Goal: Task Accomplishment & Management: Use online tool/utility

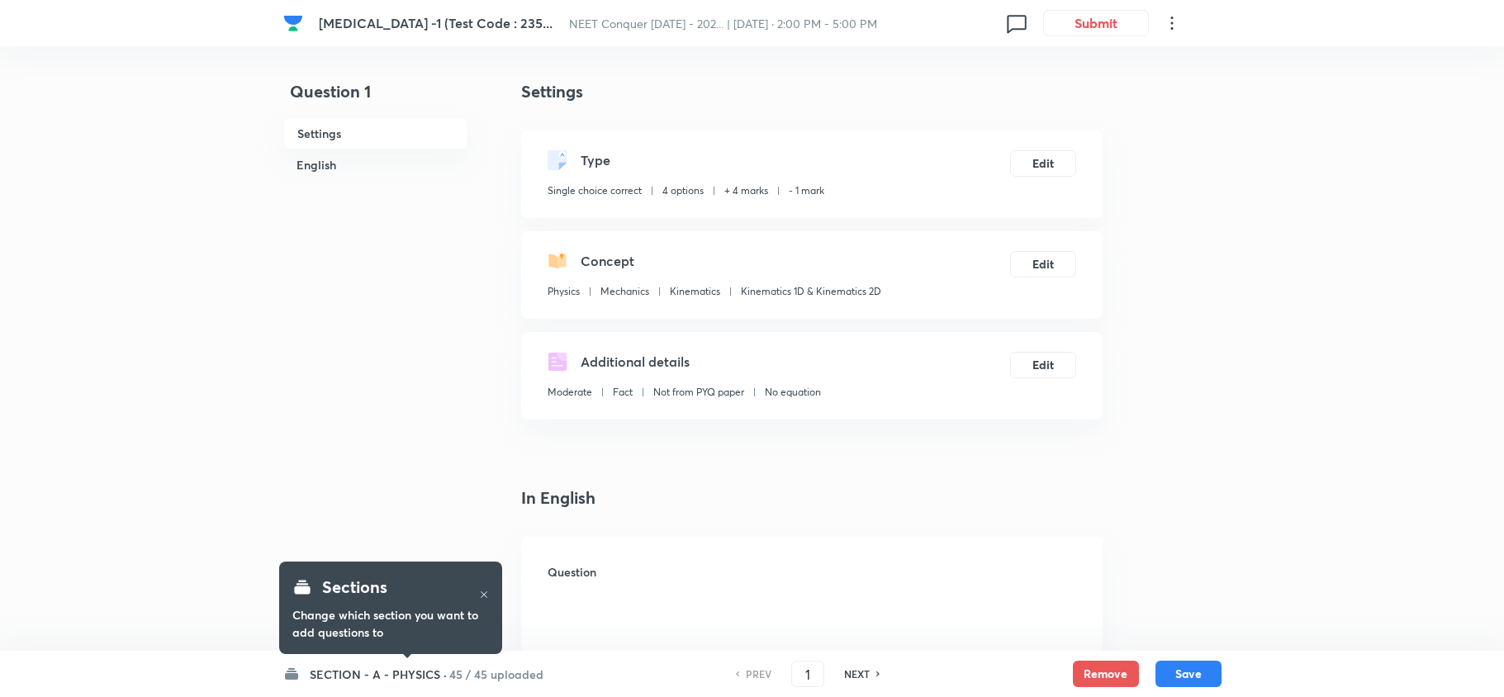
checkbox input "true"
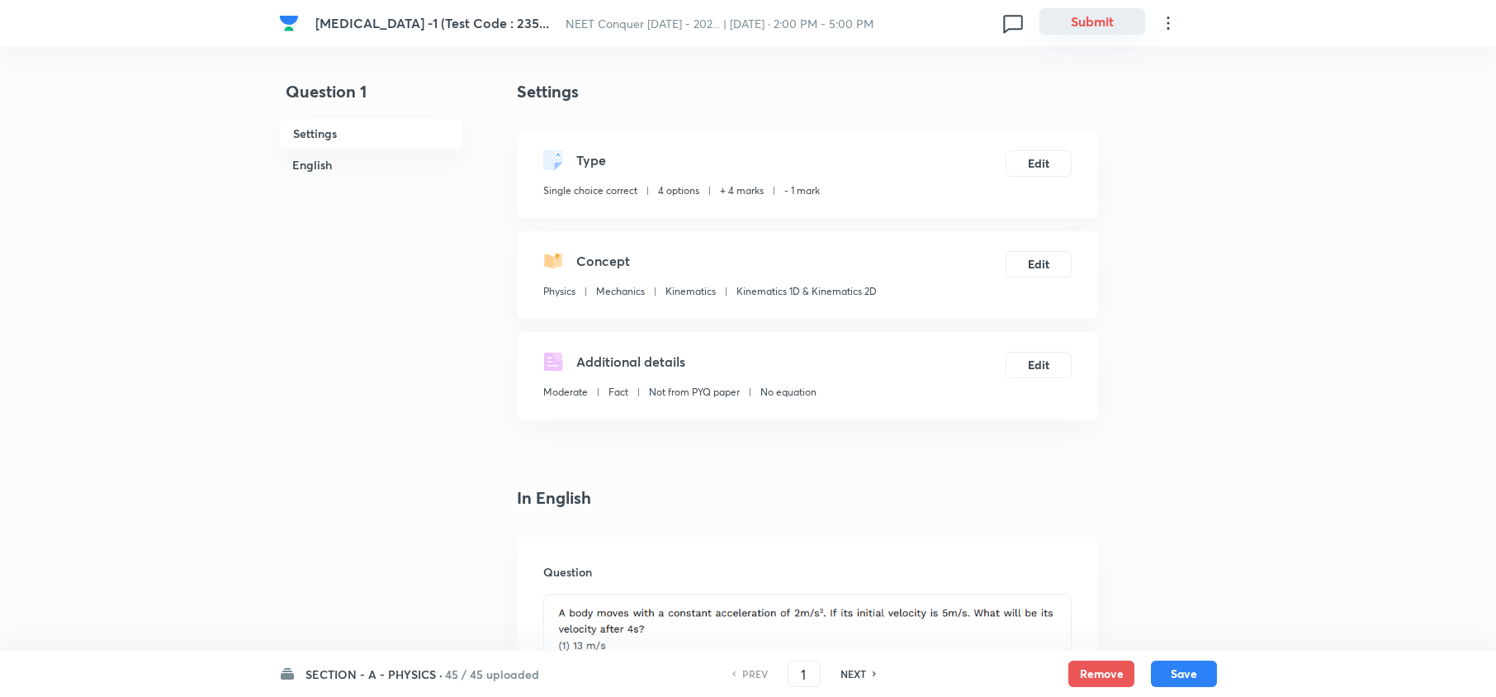
click at [1083, 21] on button "Submit" at bounding box center [1093, 21] width 106 height 26
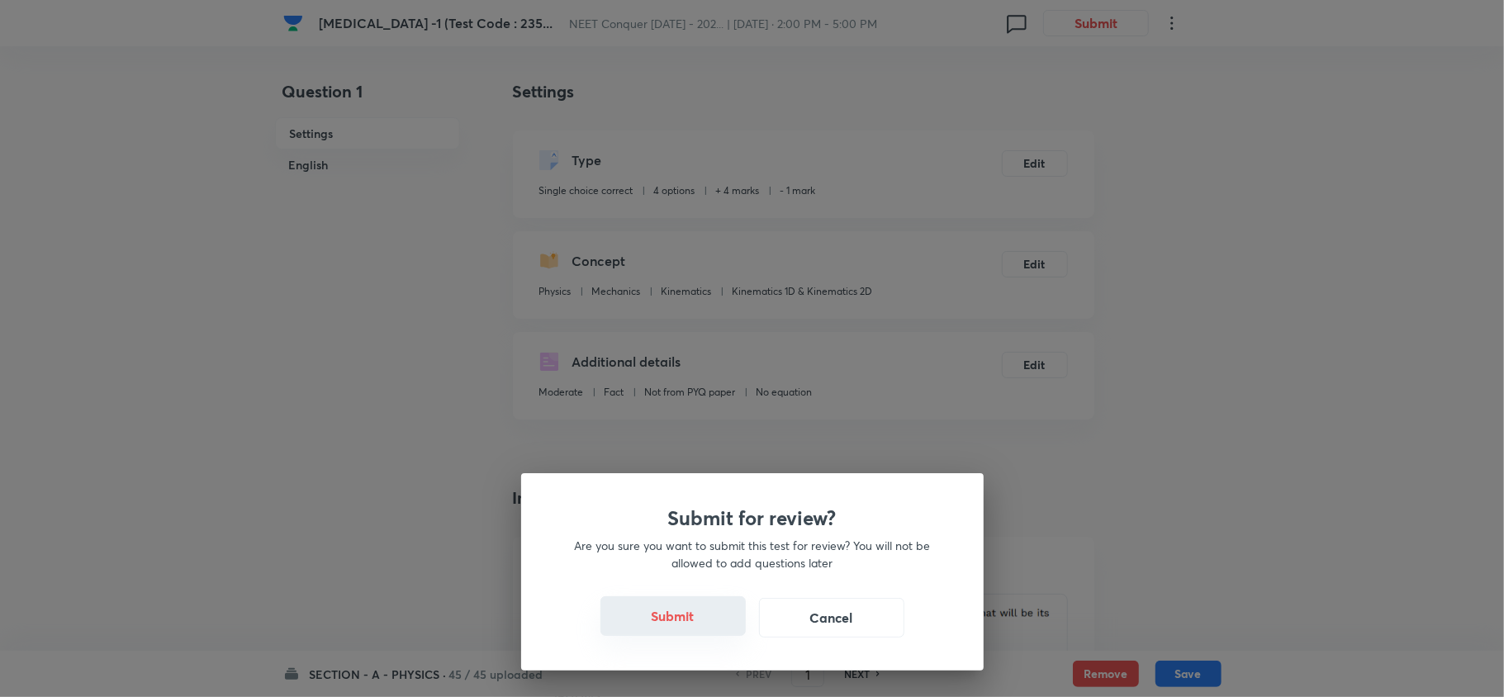
click at [676, 635] on button "Submit" at bounding box center [672, 616] width 145 height 40
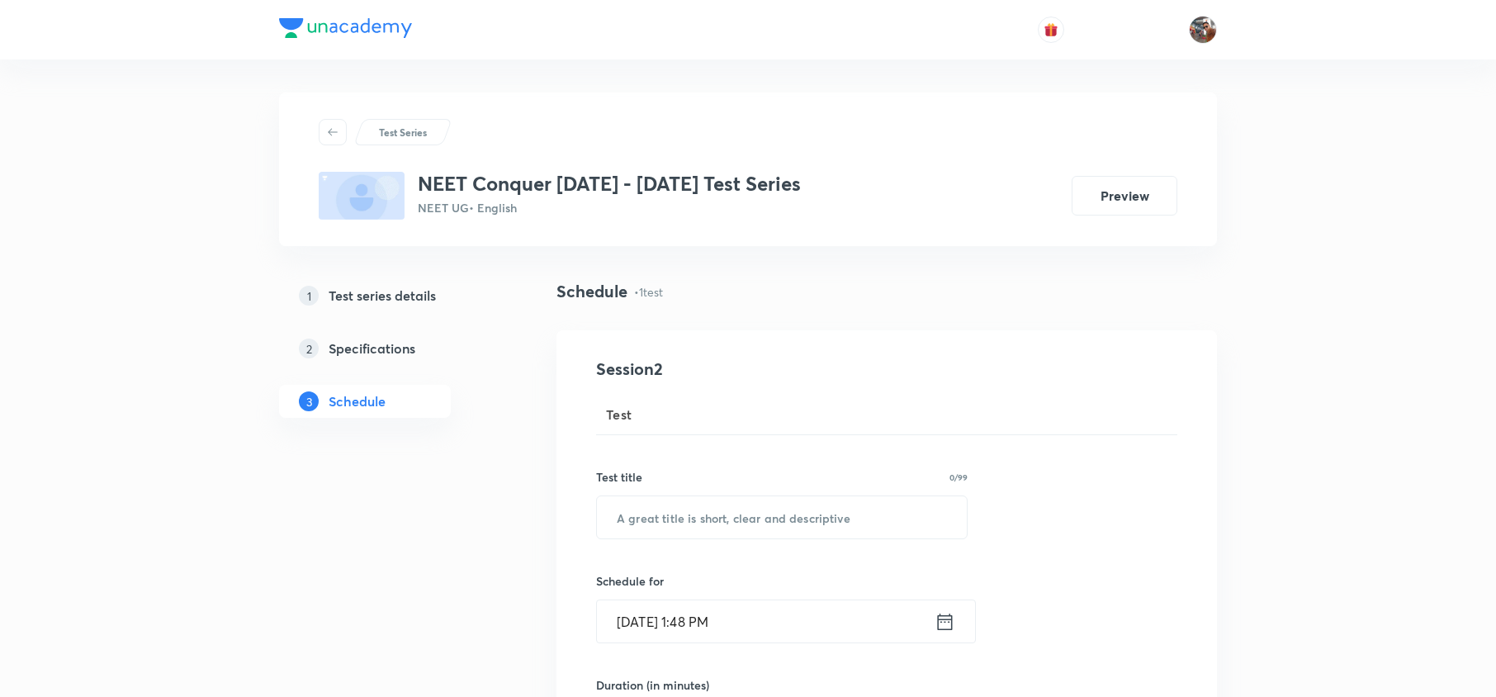
scroll to position [1002, 0]
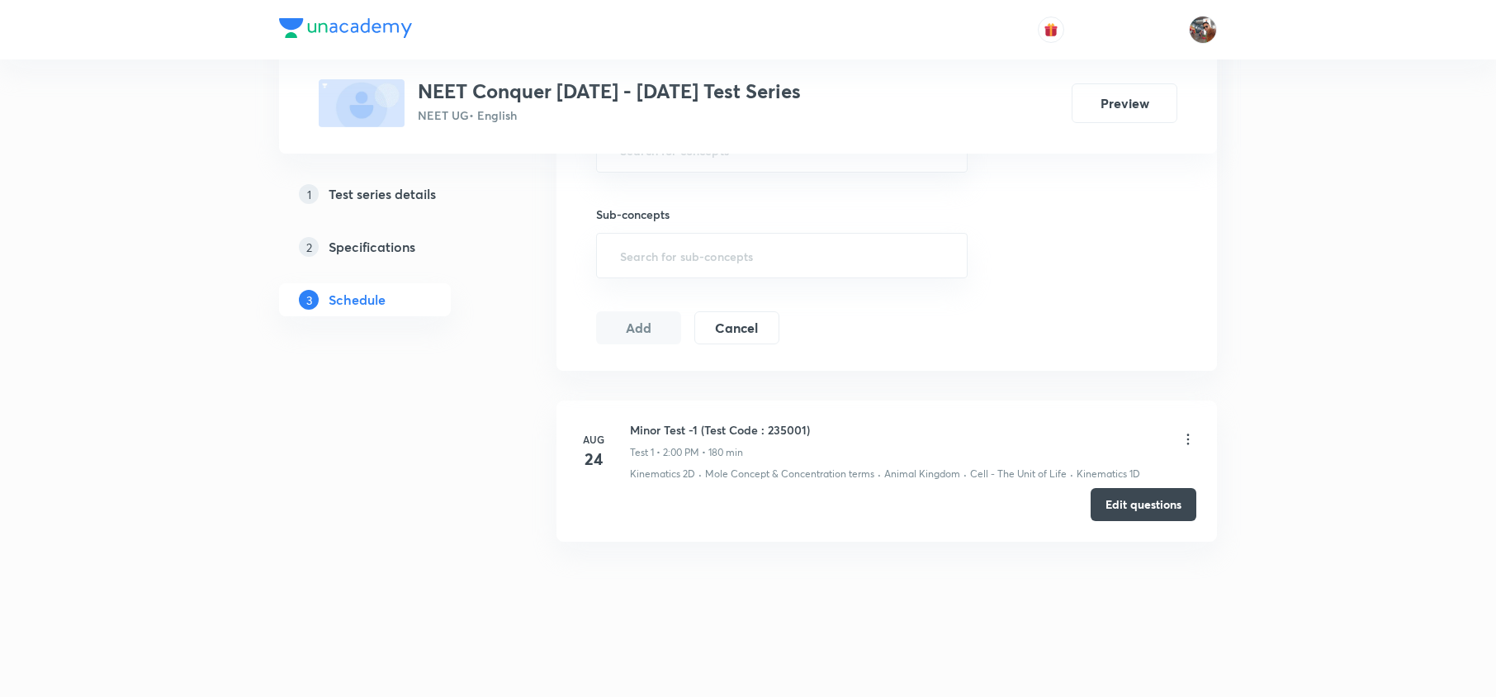
click at [704, 428] on h6 "Minor Test -1 (Test Code : 235001)" at bounding box center [720, 429] width 180 height 17
copy h6 "Minor Test -1 (Test Code : 235001)"
click at [704, 428] on h6 "Minor Test -1 (Test Code : 235001)" at bounding box center [720, 429] width 180 height 17
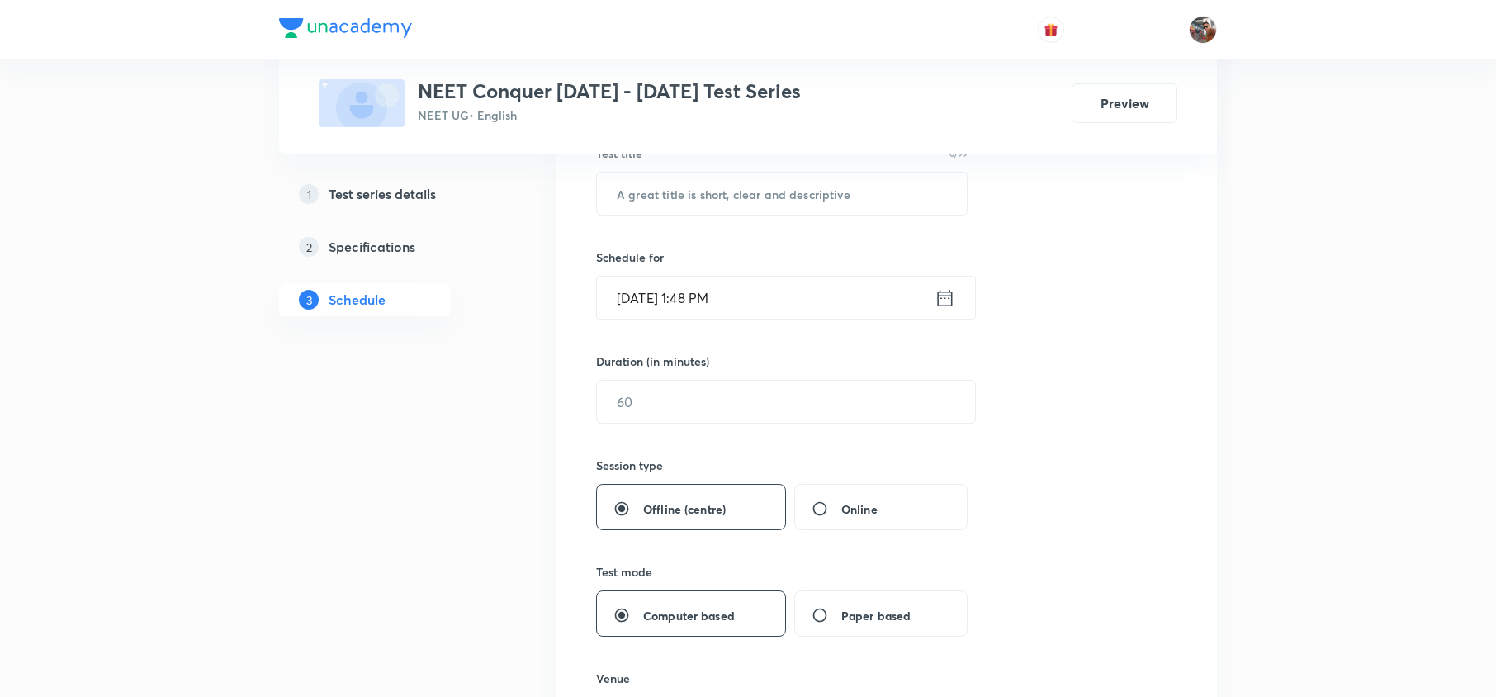
scroll to position [0, 0]
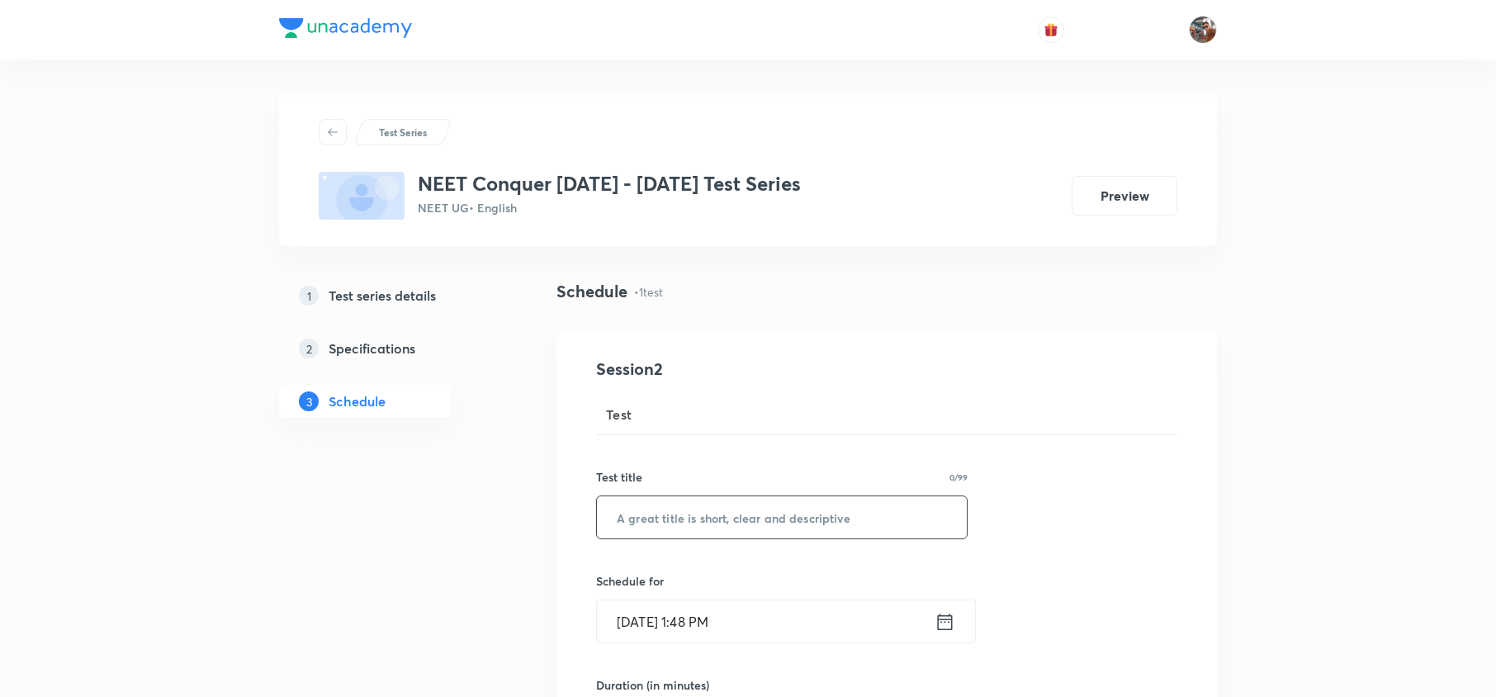
paste input "Minor Test -1 (Test Code : 235001)"
click at [714, 525] on input "Minor Test -1 (Test Code : 235001)" at bounding box center [782, 517] width 370 height 42
type input "Minor Test -2 (Test Code : 235002)"
click at [695, 615] on input "Sep 3, 2025, 1:48 PM" at bounding box center [766, 621] width 338 height 42
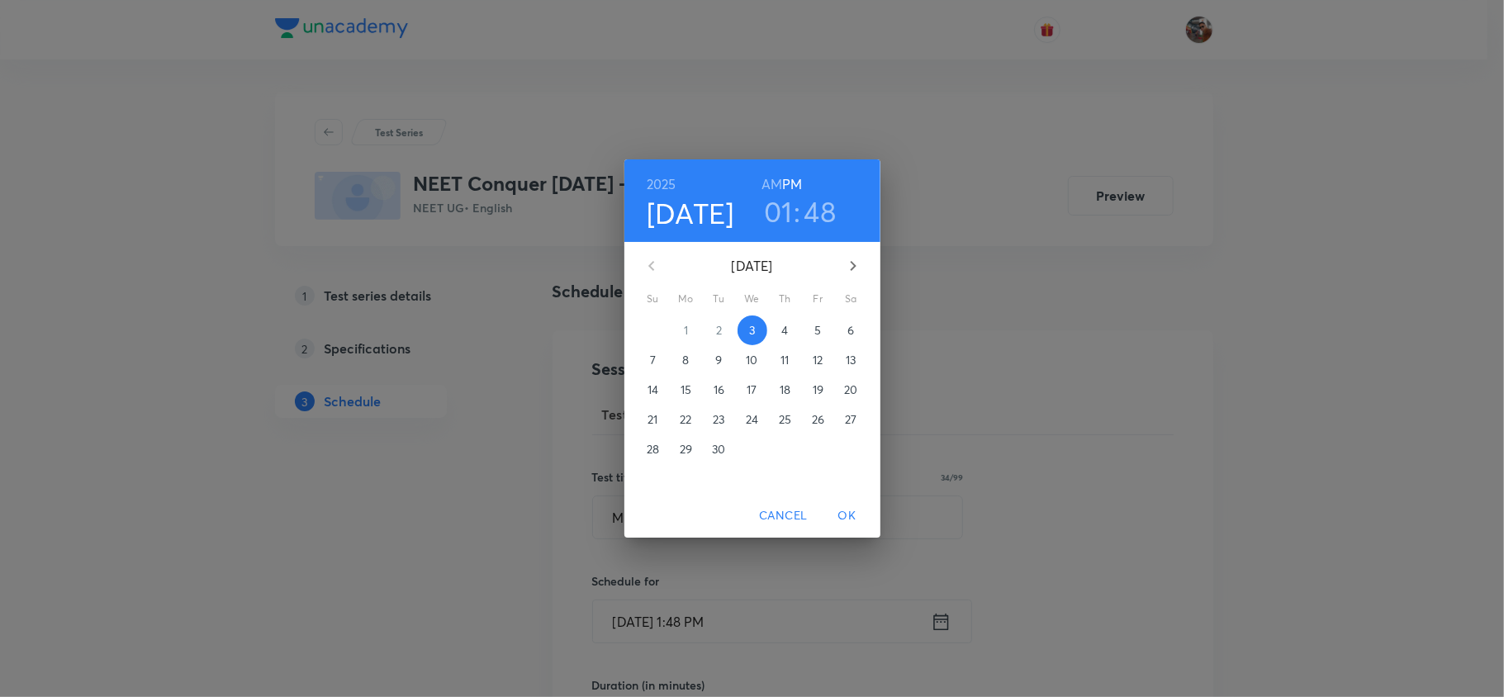
click at [654, 361] on p "7" at bounding box center [653, 360] width 6 height 17
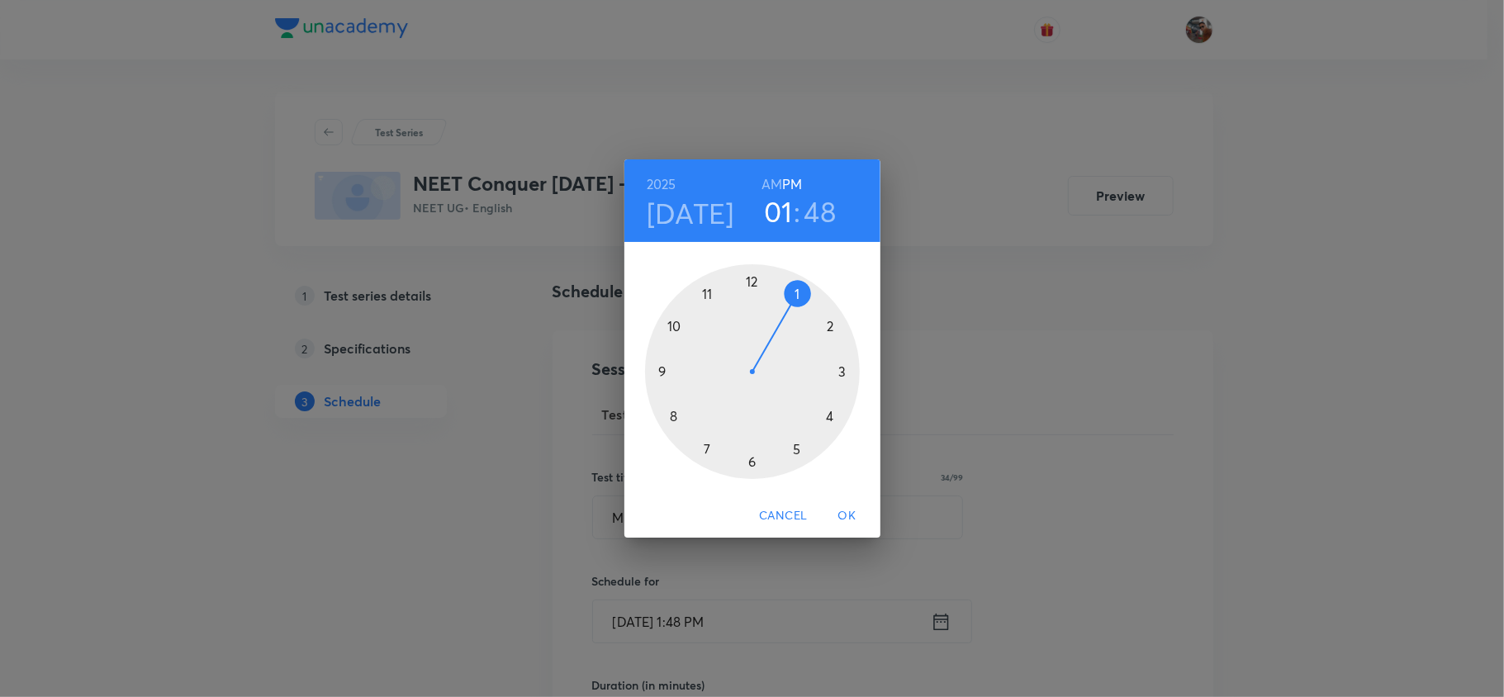
click at [831, 325] on div at bounding box center [752, 371] width 215 height 215
click at [751, 281] on div at bounding box center [752, 371] width 215 height 215
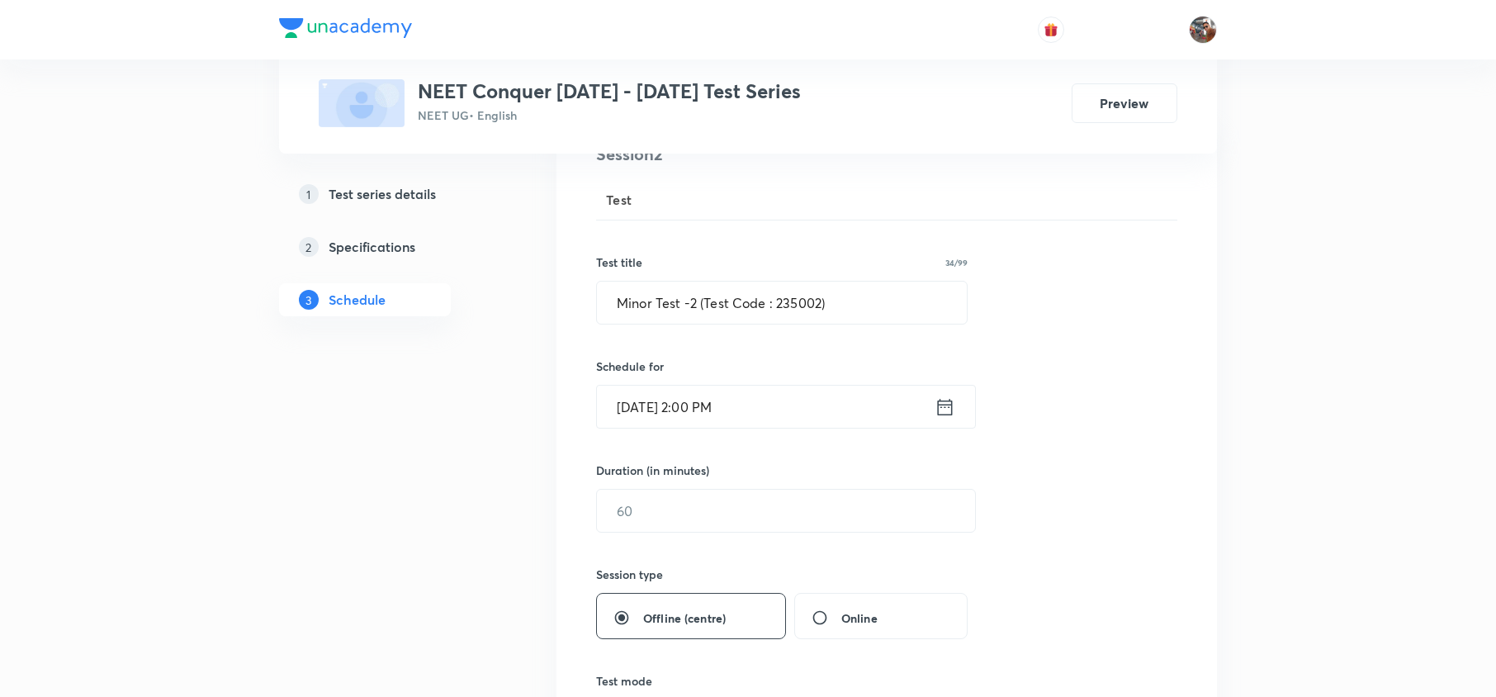
scroll to position [218, 0]
click at [680, 503] on input "text" at bounding box center [786, 507] width 378 height 42
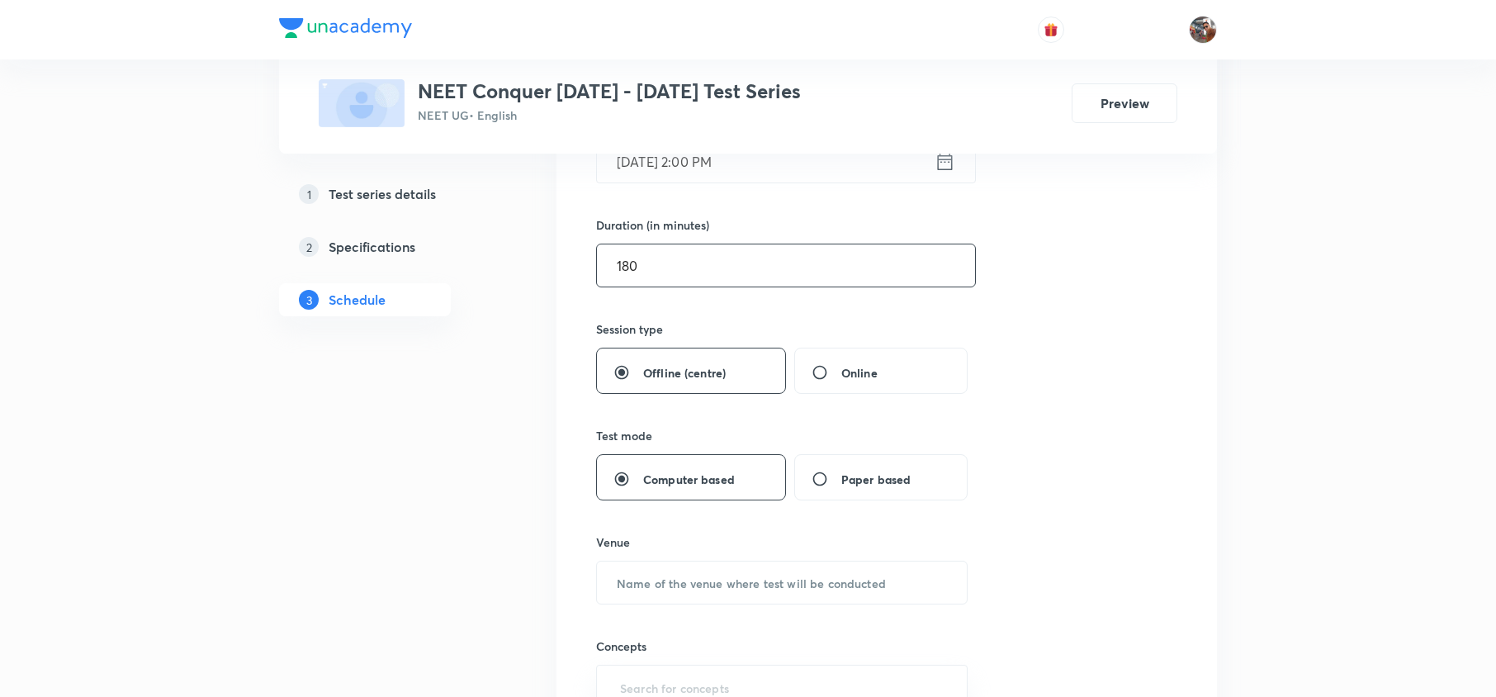
scroll to position [461, 0]
type input "180"
click at [636, 590] on input "text" at bounding box center [782, 582] width 370 height 42
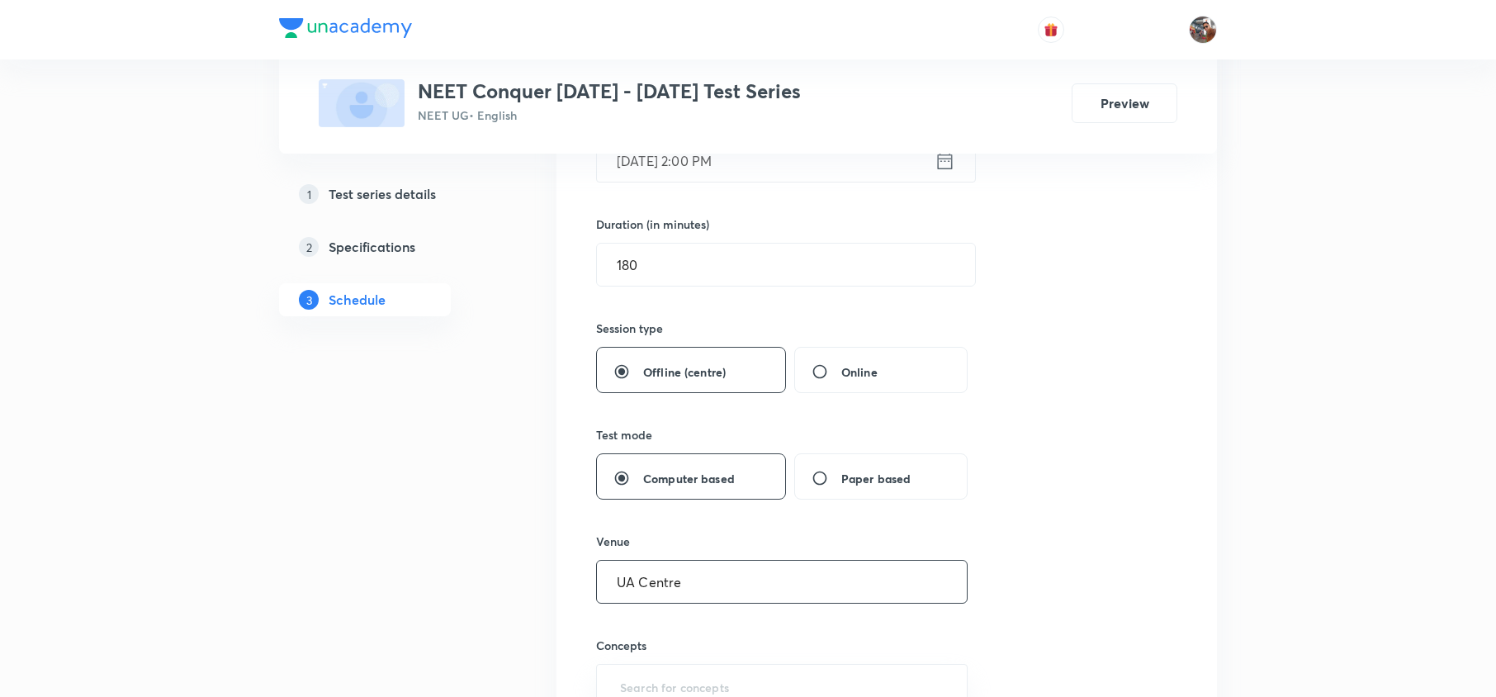
type input "UA Centre"
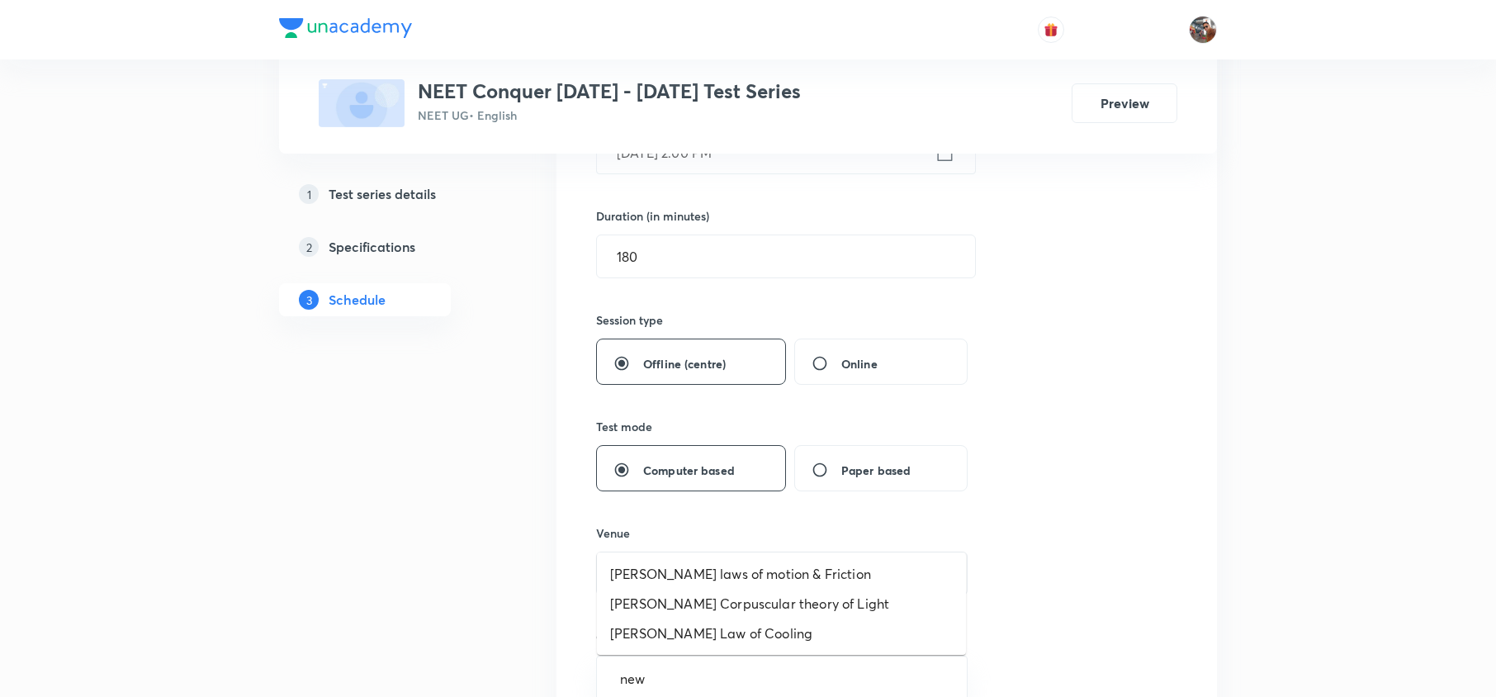
type input "newt"
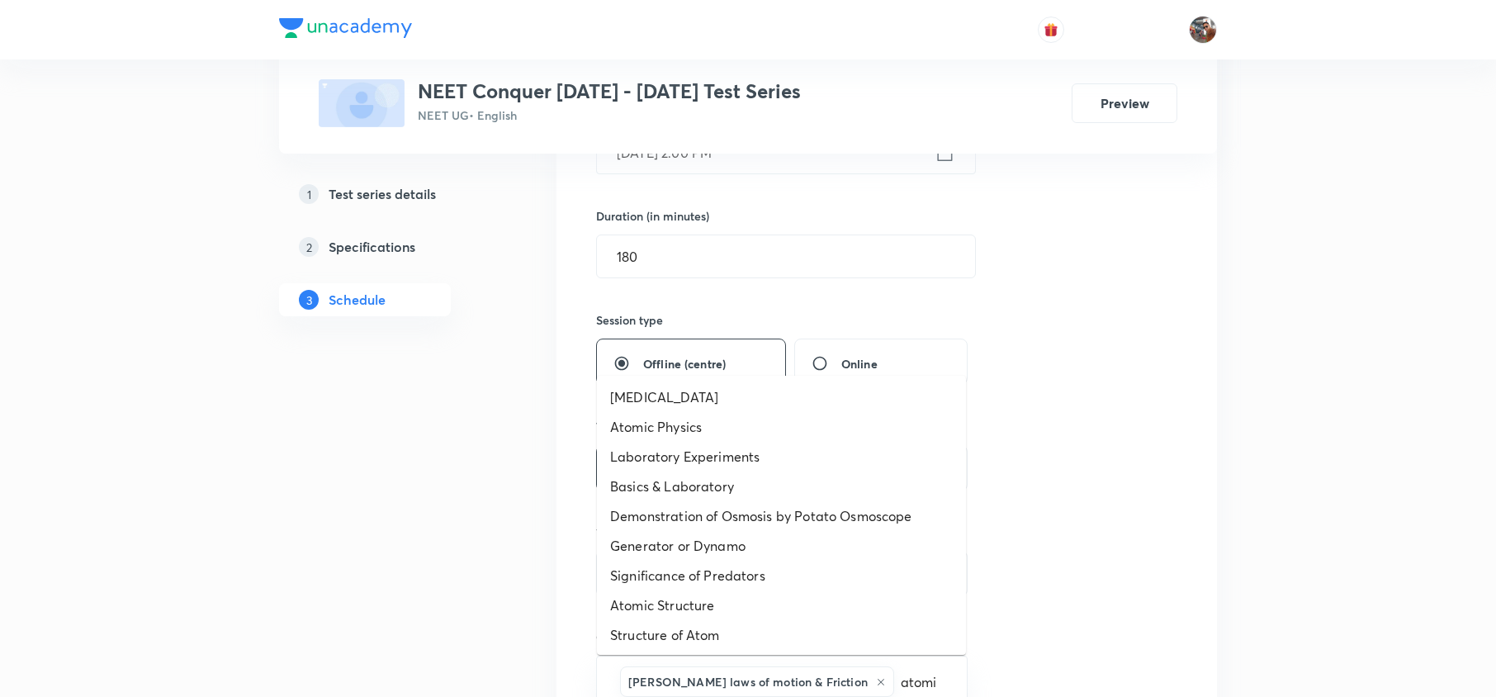
type input "atomic"
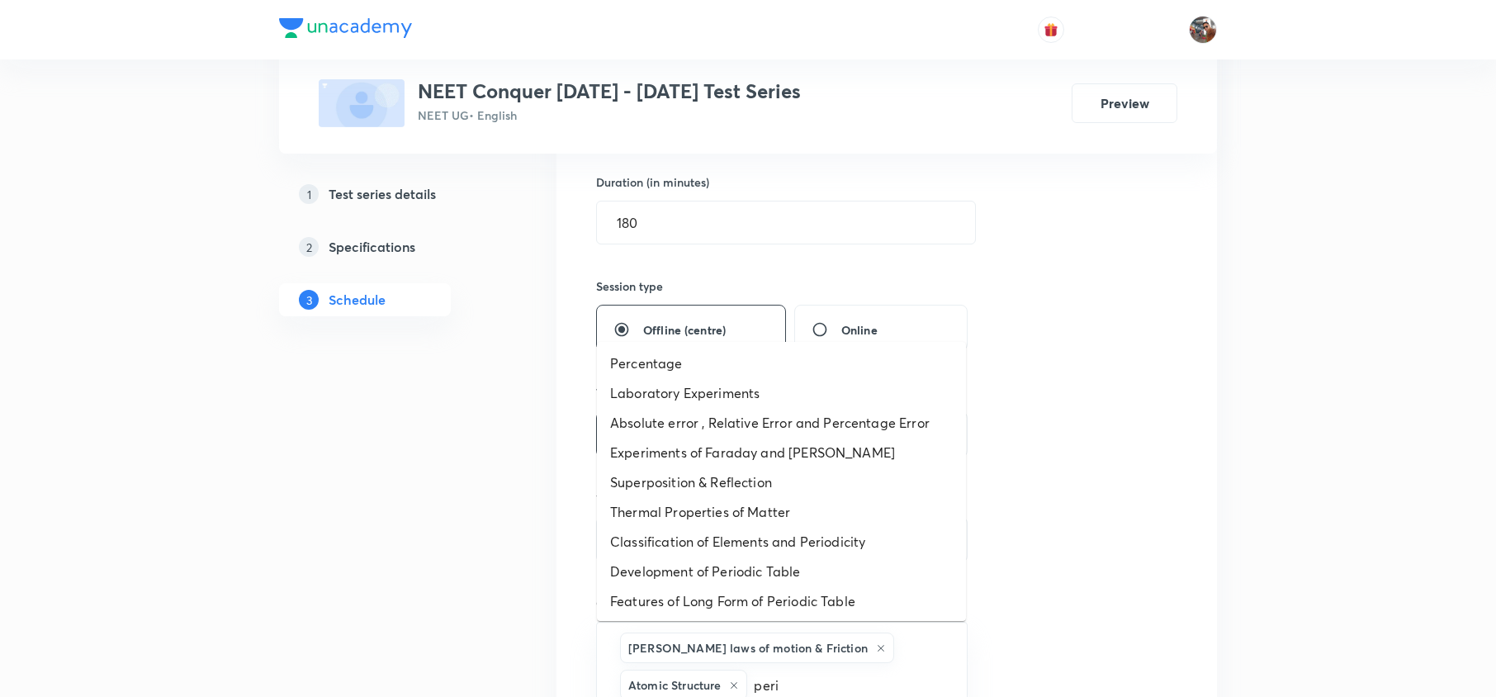
type input "perio"
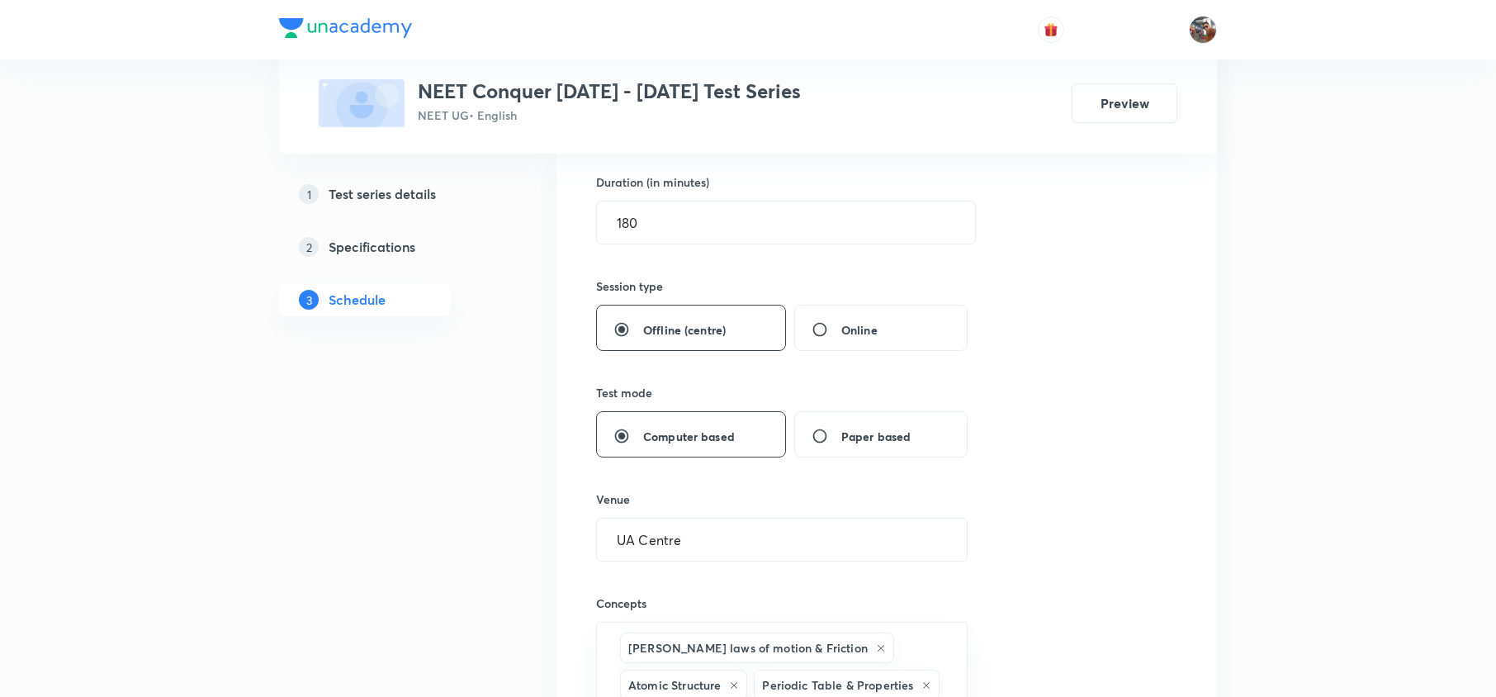
scroll to position [537, 0]
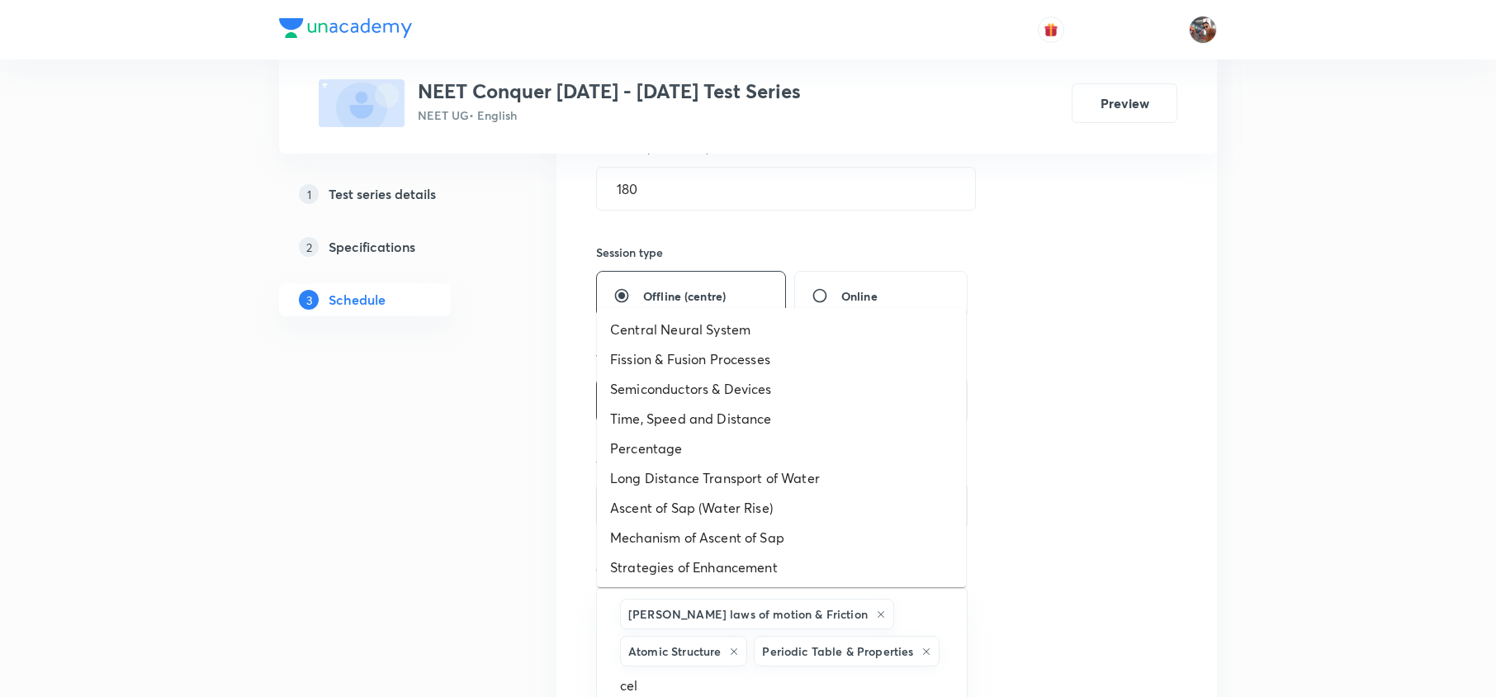
type input "cell"
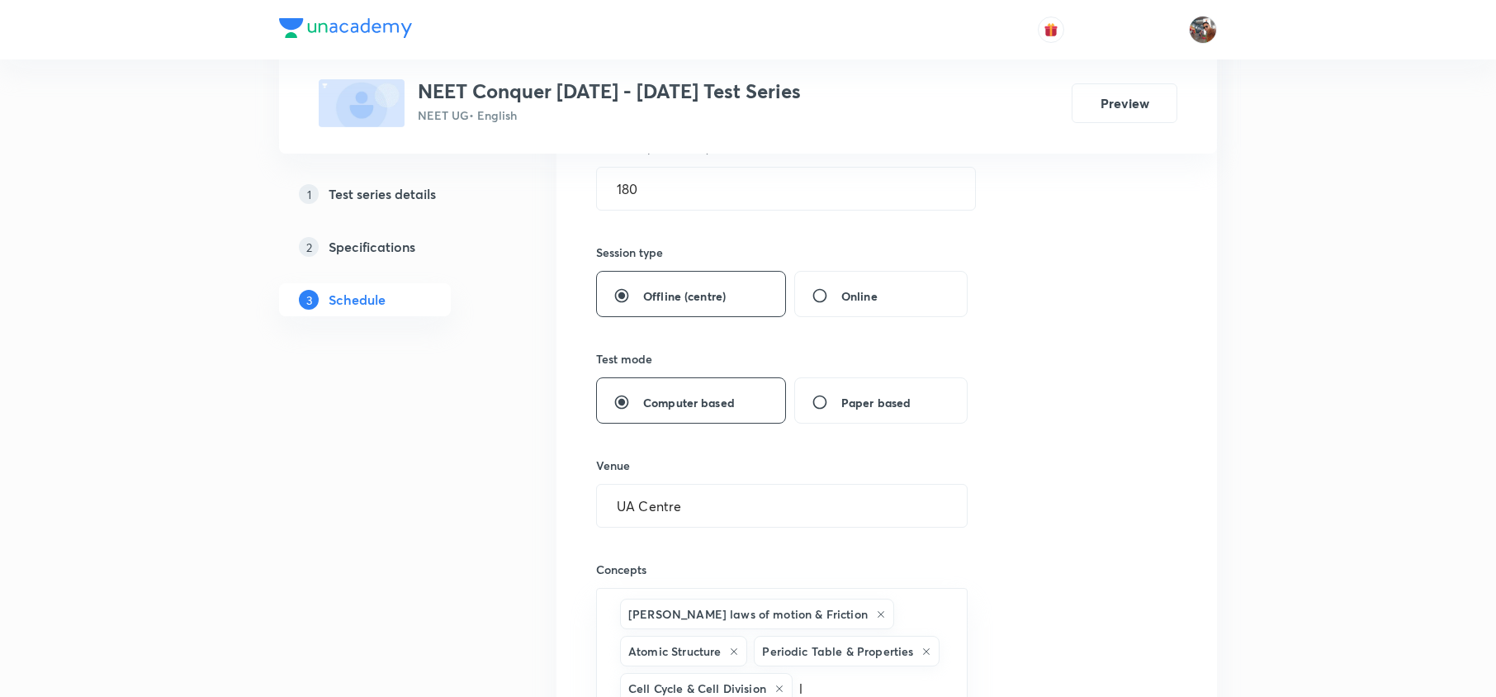
scroll to position [540, 0]
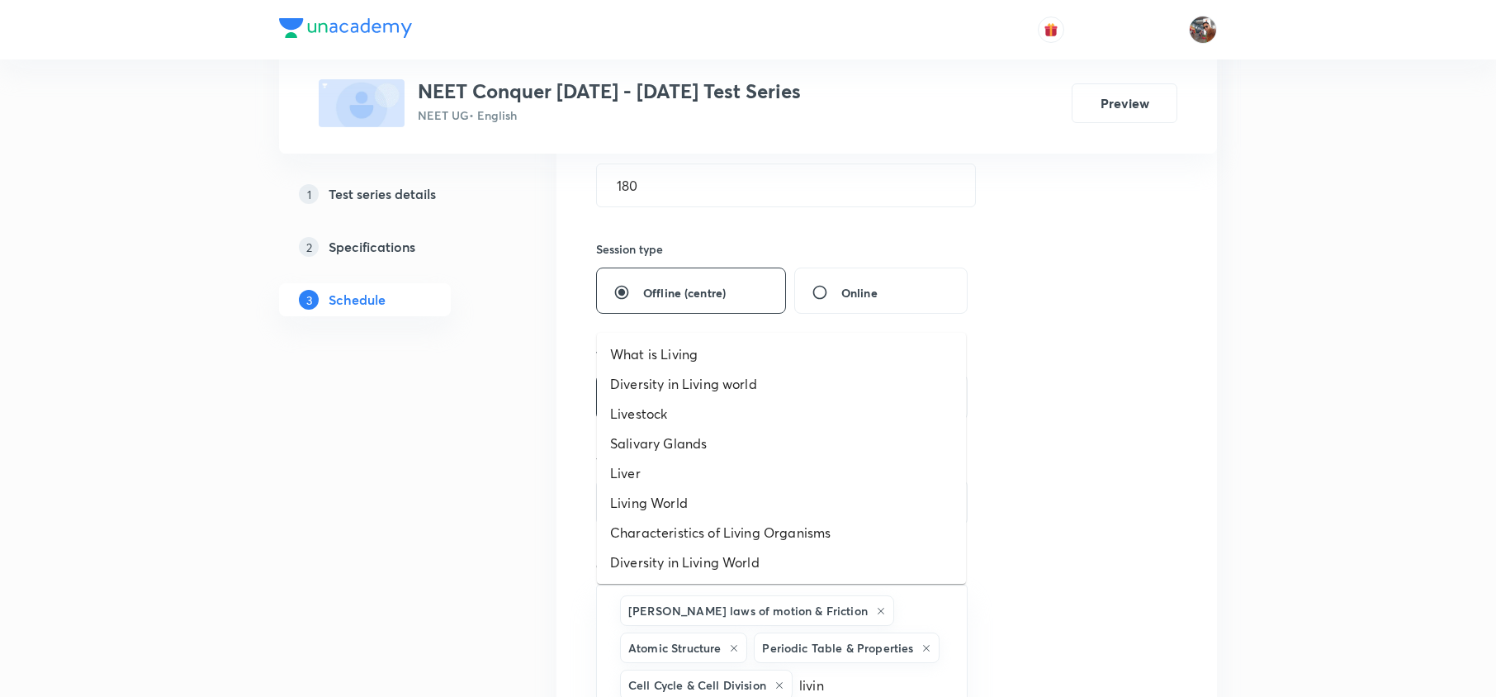
type input "living"
type input "stru"
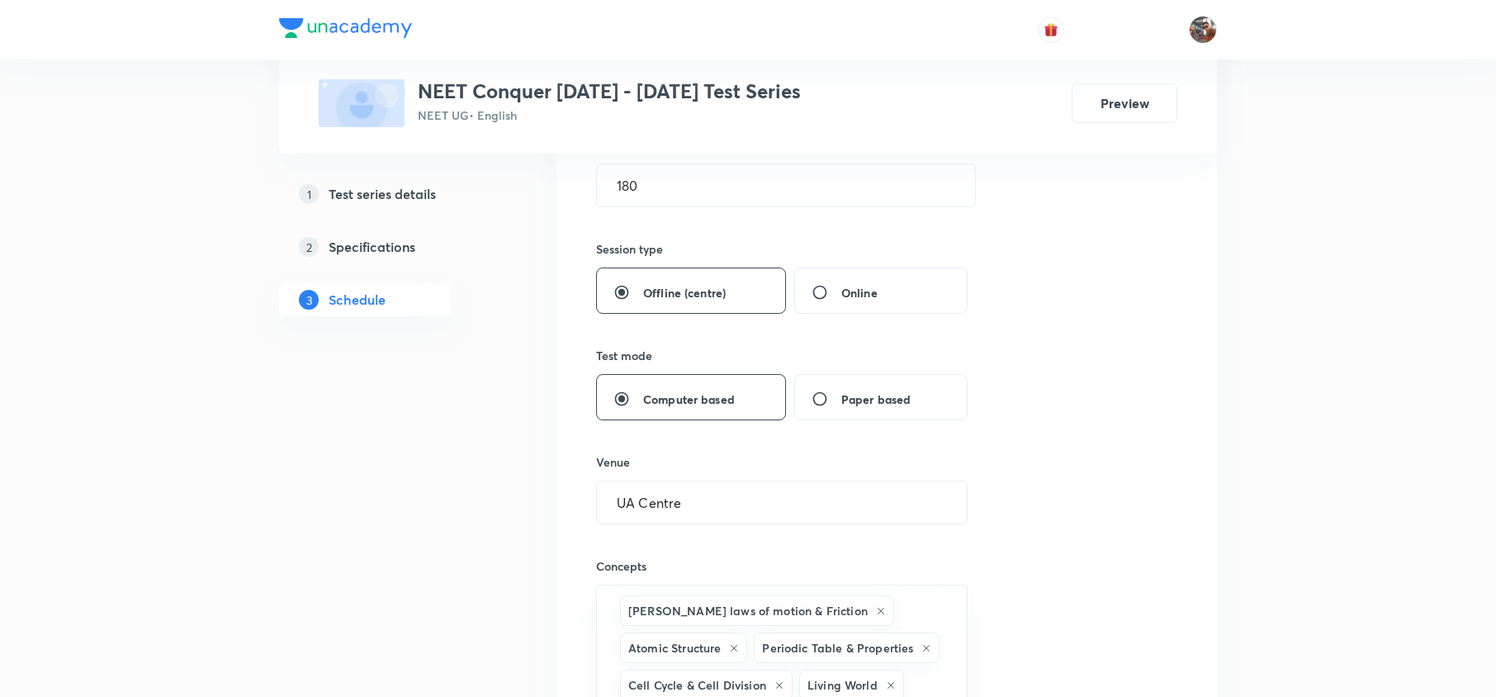
scroll to position [1121, 0]
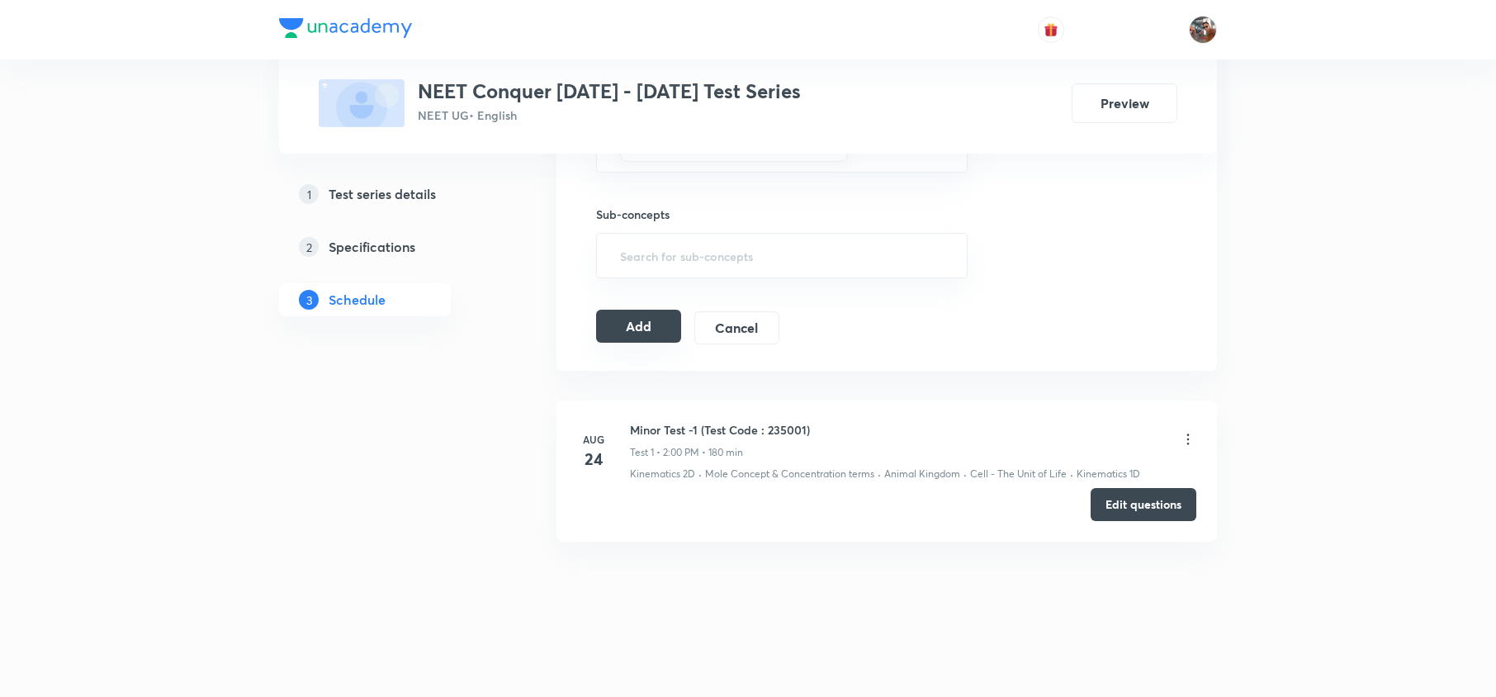
click at [638, 328] on button "Add" at bounding box center [638, 326] width 85 height 33
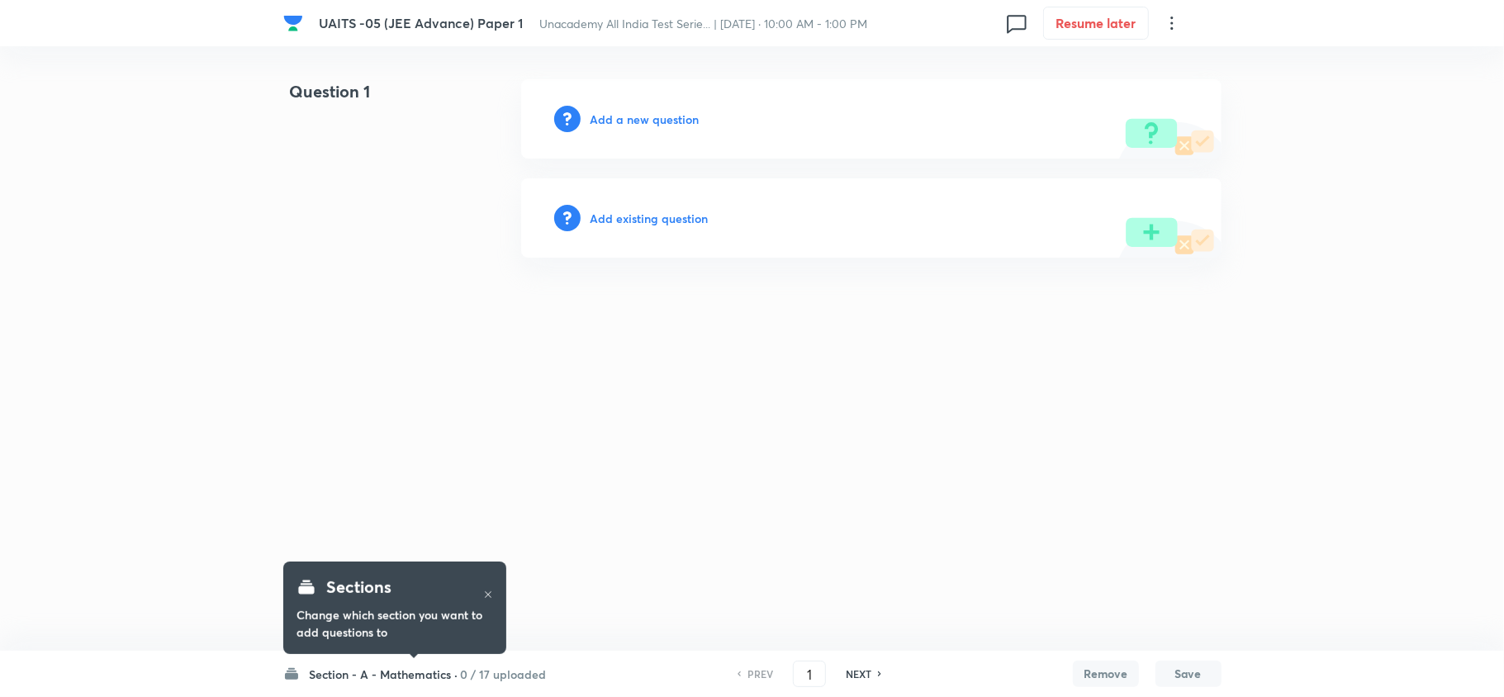
click at [401, 675] on h6 "Section - A - Mathematics ·" at bounding box center [384, 674] width 149 height 17
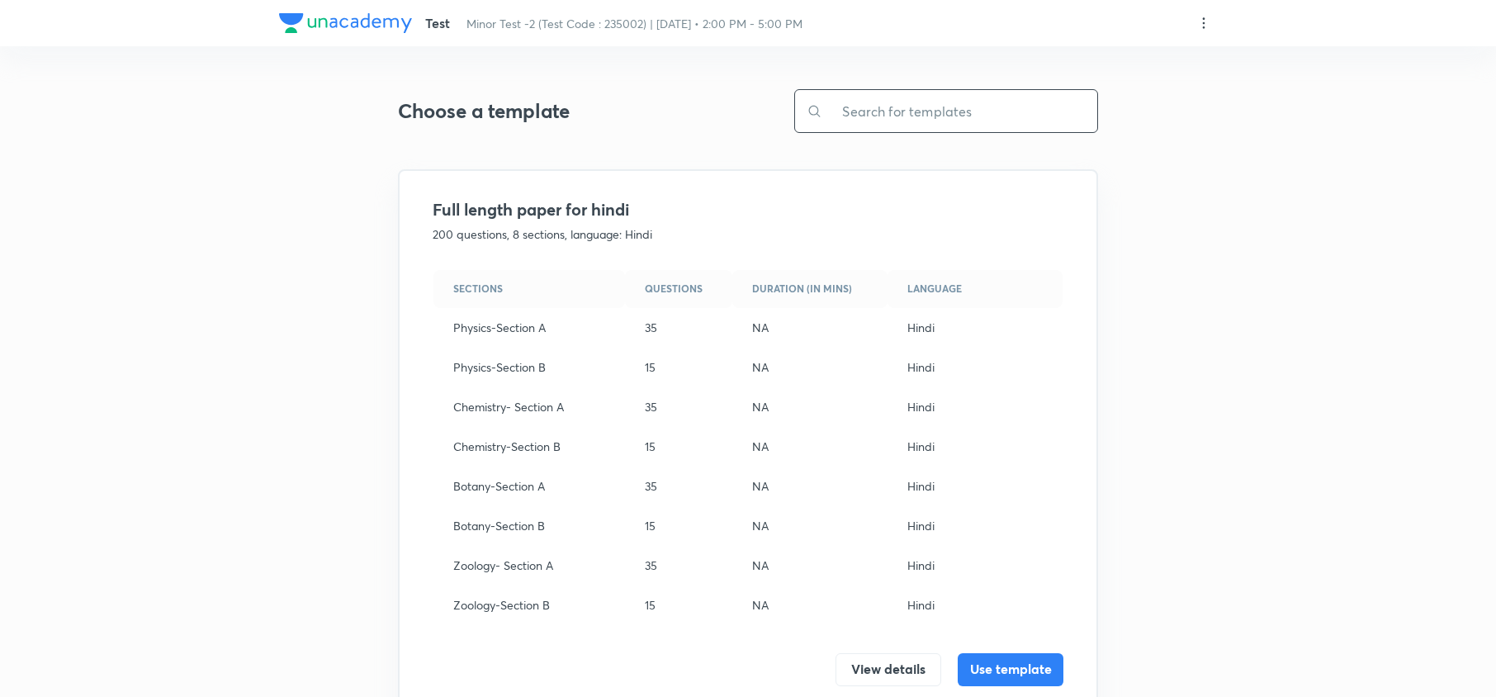
click at [927, 100] on input "text" at bounding box center [960, 111] width 275 height 42
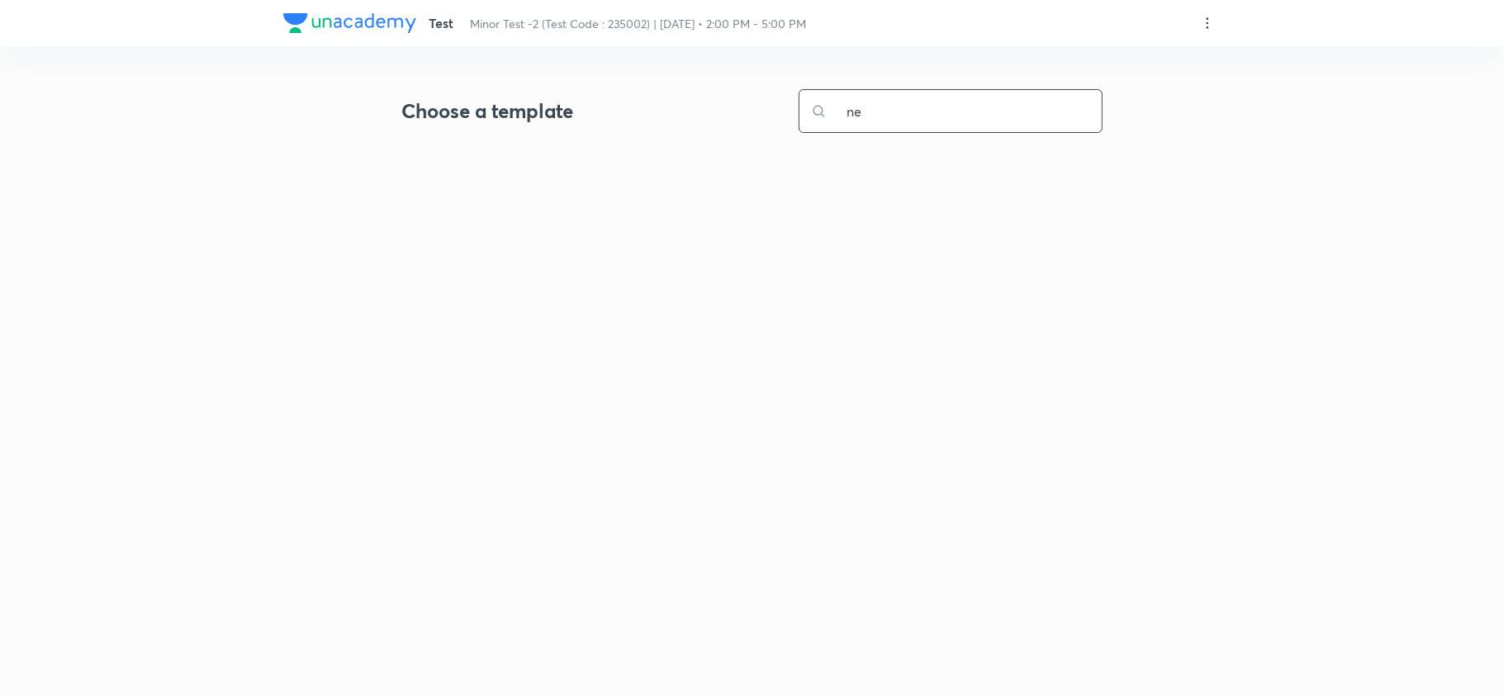
type input "n"
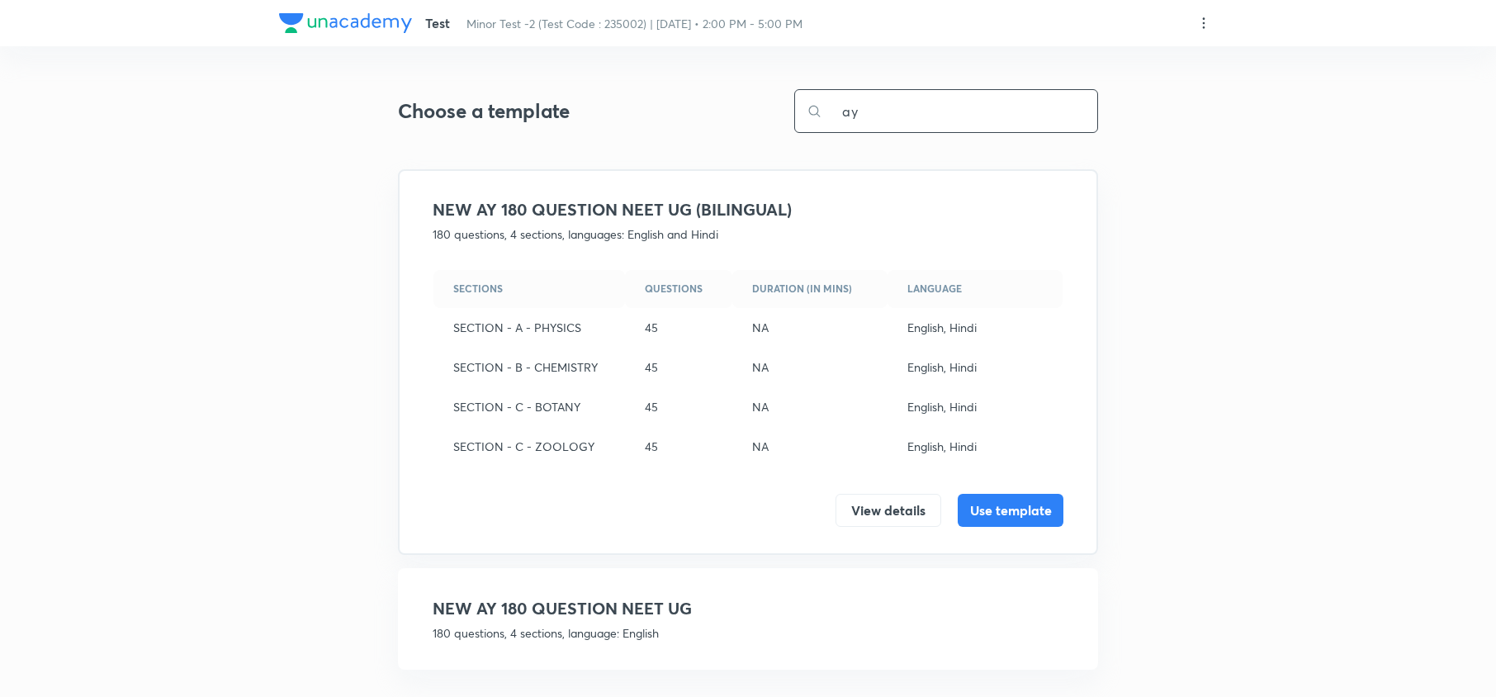
type input "ay"
click at [728, 596] on h4 "NEW AY 180 QUESTION NEET UG" at bounding box center [748, 608] width 631 height 25
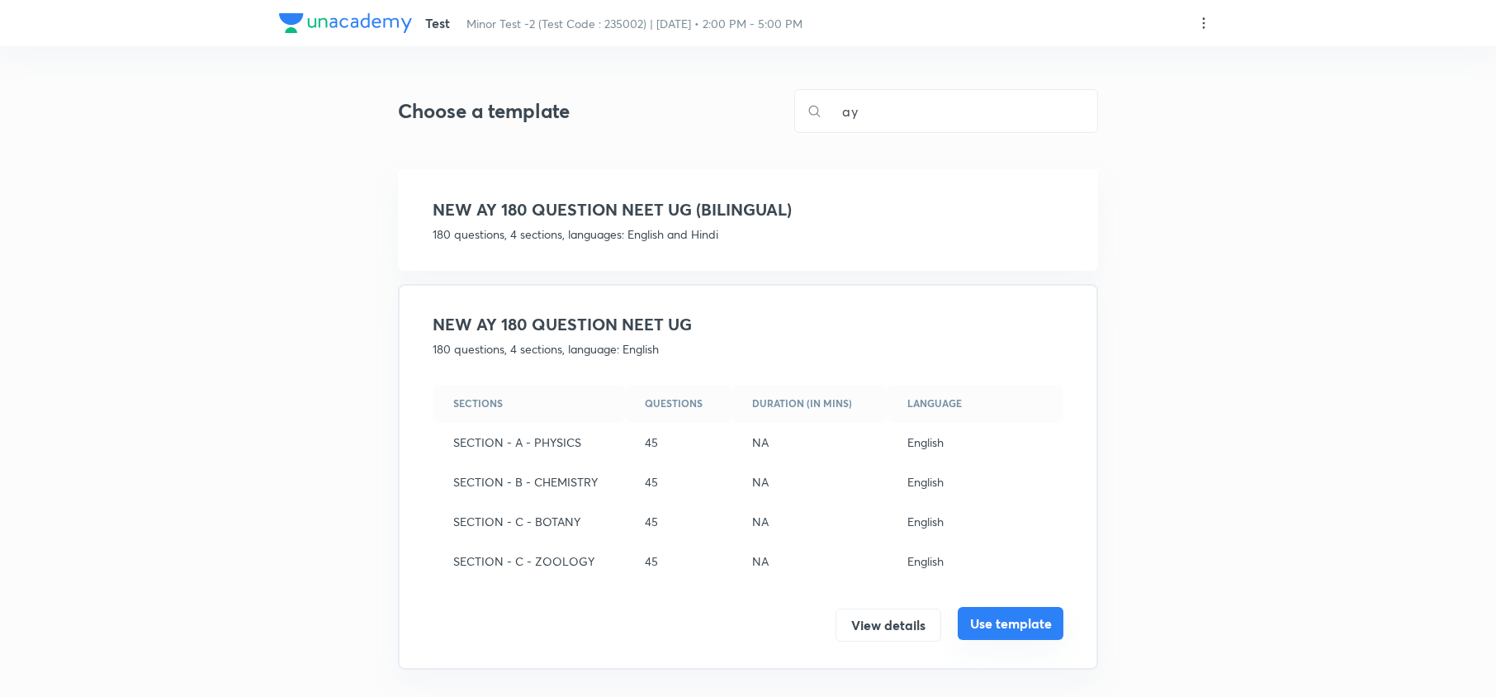
click at [1016, 613] on button "Use template" at bounding box center [1011, 623] width 106 height 33
